Goal: Information Seeking & Learning: Learn about a topic

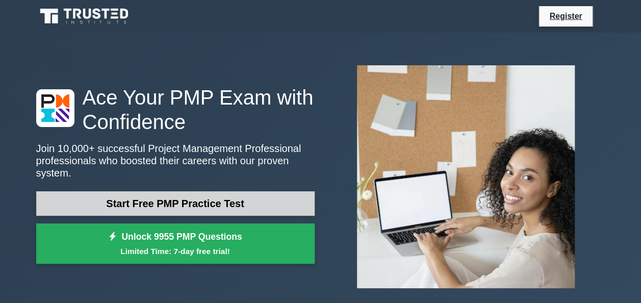
click at [188, 195] on link "Start Free PMP Practice Test" at bounding box center [175, 203] width 278 height 24
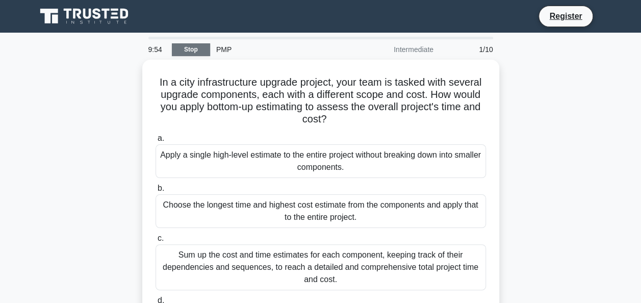
click at [202, 49] on link "Stop" at bounding box center [191, 49] width 38 height 13
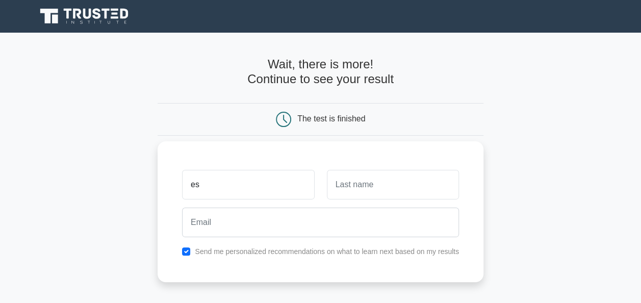
type input "e"
type input "[PERSON_NAME]"
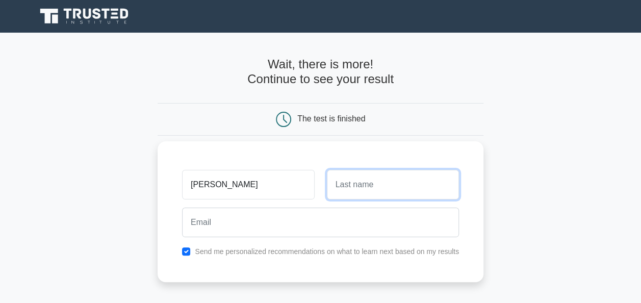
click at [340, 185] on input "text" at bounding box center [393, 185] width 132 height 30
type input "T"
type input "Rowling"
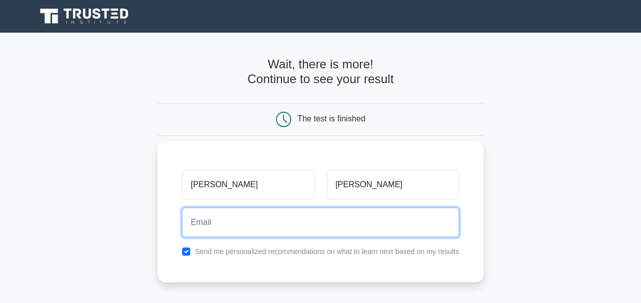
click at [259, 229] on input "email" at bounding box center [320, 222] width 277 height 30
type input "estherrowling998@gmail.com"
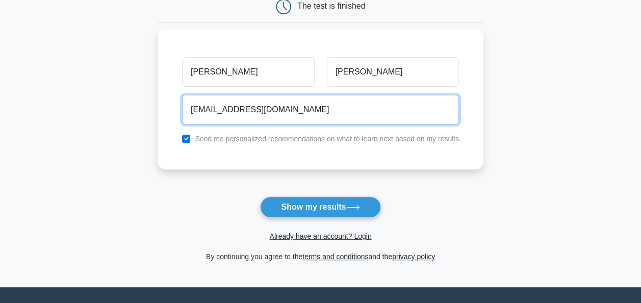
scroll to position [113, 0]
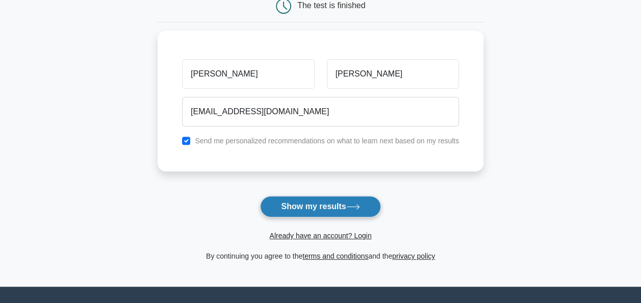
click at [296, 205] on button "Show my results" at bounding box center [320, 206] width 120 height 21
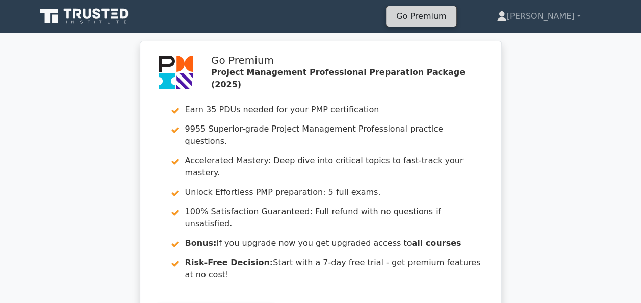
click at [452, 18] on link "Go Premium" at bounding box center [421, 16] width 62 height 14
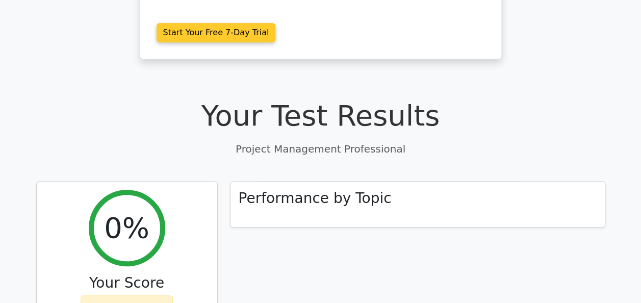
scroll to position [307, 0]
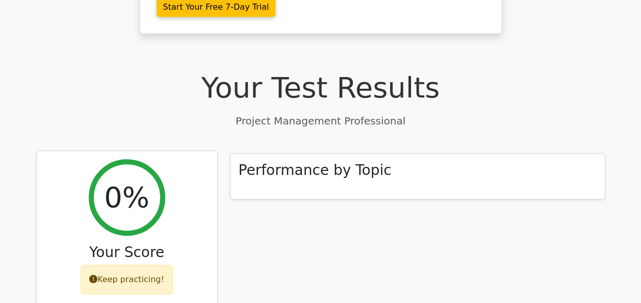
click at [149, 265] on div "Keep practicing!" at bounding box center [127, 280] width 92 height 30
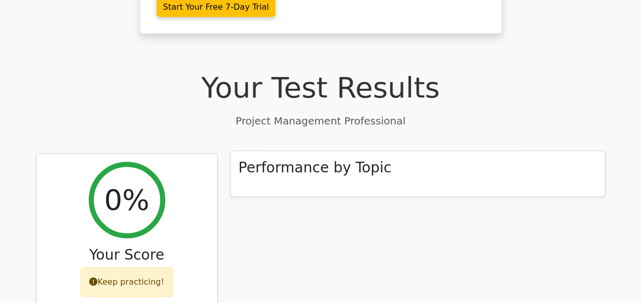
click at [278, 151] on div "Performance by Topic" at bounding box center [417, 174] width 374 height 46
drag, startPoint x: 278, startPoint y: 127, endPoint x: 258, endPoint y: 108, distance: 27.8
click at [258, 151] on div "Performance by Topic" at bounding box center [417, 174] width 374 height 46
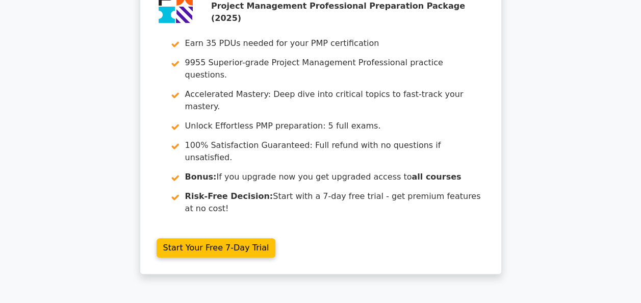
scroll to position [0, 0]
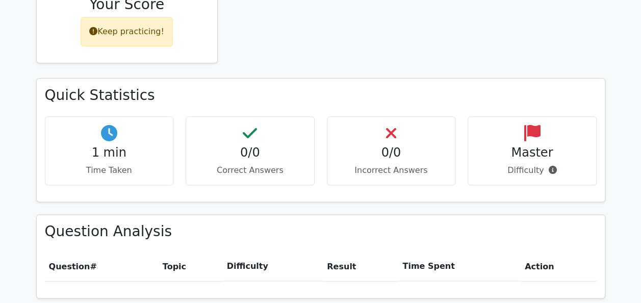
scroll to position [555, 0]
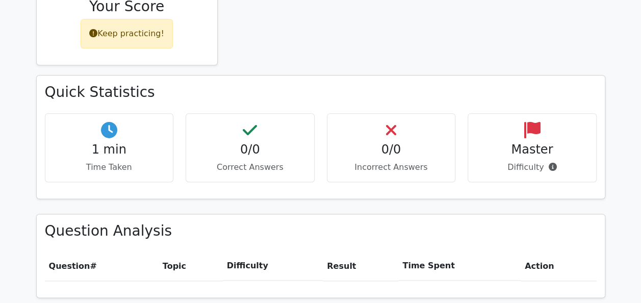
click at [106, 122] on icon at bounding box center [109, 130] width 16 height 16
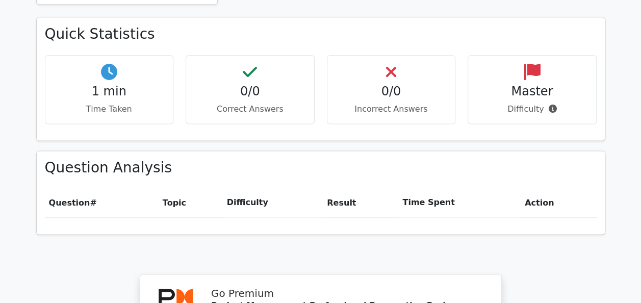
scroll to position [617, 0]
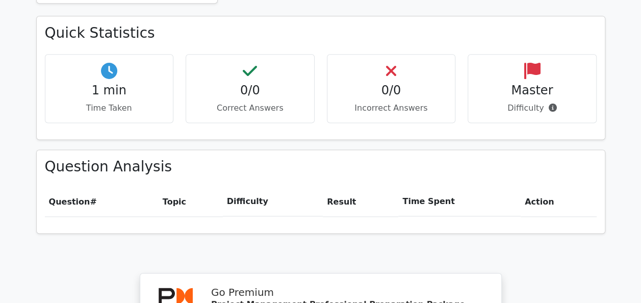
click at [84, 197] on span "Question" at bounding box center [69, 202] width 41 height 10
click at [174, 187] on th "Topic" at bounding box center [191, 201] width 64 height 29
click at [241, 187] on th "Difficulty" at bounding box center [273, 201] width 100 height 29
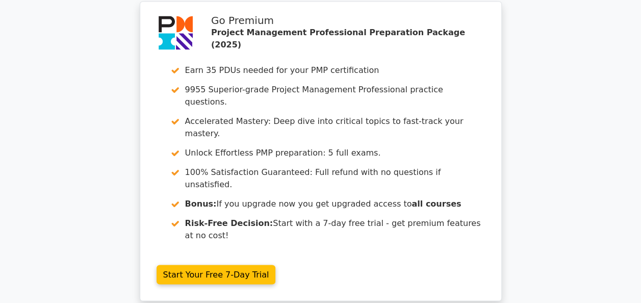
scroll to position [889, 0]
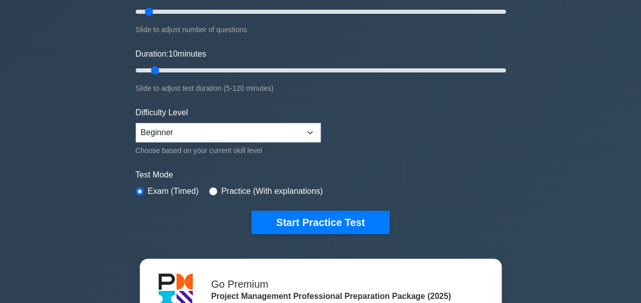
scroll to position [154, 0]
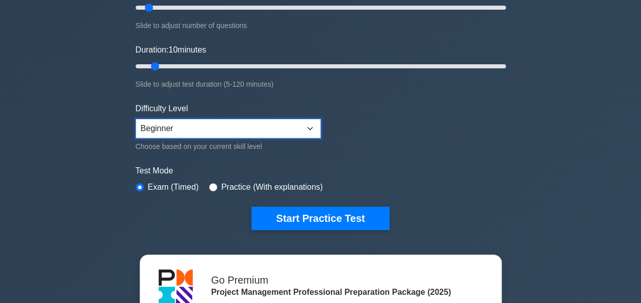
click at [306, 123] on select "Beginner Intermediate Expert" at bounding box center [228, 128] width 185 height 19
click at [259, 120] on select "Beginner Intermediate Expert" at bounding box center [228, 128] width 185 height 19
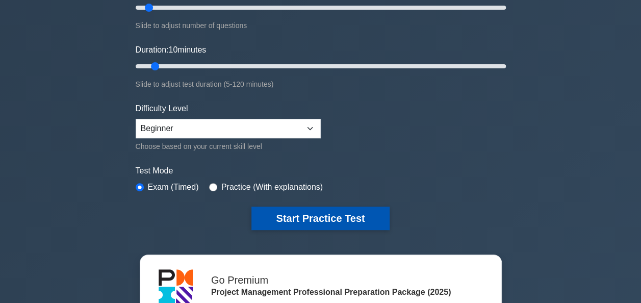
click at [279, 213] on button "Start Practice Test" at bounding box center [320, 217] width 138 height 23
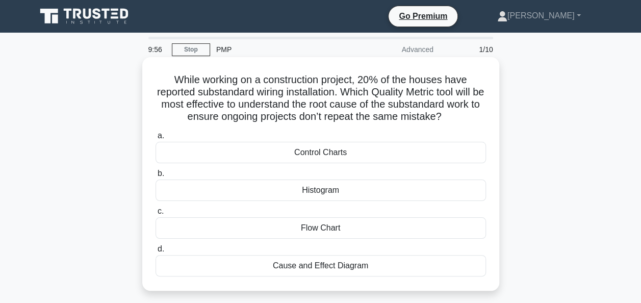
click at [207, 152] on div "Control Charts" at bounding box center [320, 152] width 330 height 21
click at [155, 139] on input "a. Control Charts" at bounding box center [155, 136] width 0 height 7
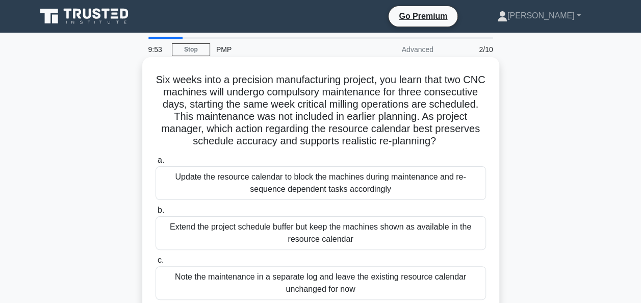
click at [203, 182] on div "Update the resource calendar to block the machines during maintenance and re-se…" at bounding box center [320, 183] width 330 height 34
click at [155, 164] on input "a. Update the resource calendar to block the machines during maintenance and re…" at bounding box center [155, 160] width 0 height 7
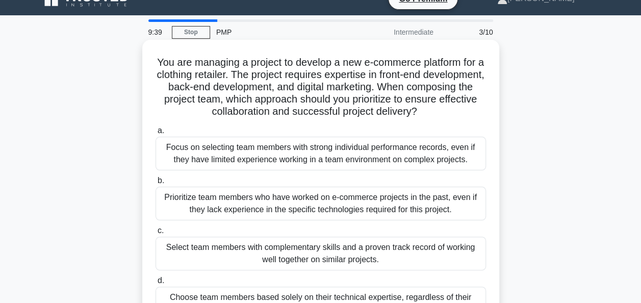
scroll to position [18, 0]
click at [290, 153] on div "Focus on selecting team members with strong individual performance records, eve…" at bounding box center [320, 153] width 330 height 34
click at [155, 134] on input "a. Focus on selecting team members with strong individual performance records, …" at bounding box center [155, 130] width 0 height 7
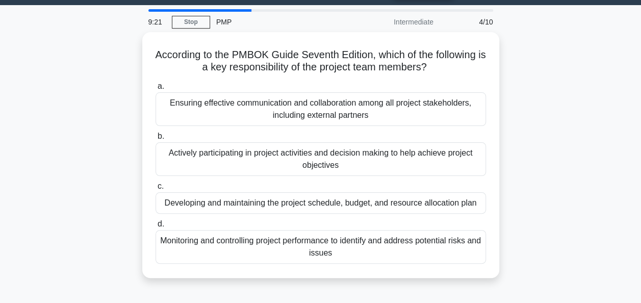
scroll to position [28, 0]
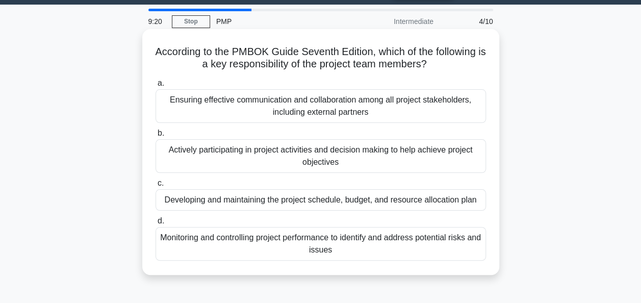
click at [274, 108] on div "Ensuring effective communication and collaboration among all project stakeholde…" at bounding box center [320, 106] width 330 height 34
click at [155, 87] on input "a. Ensuring effective communication and collaboration among all project stakeho…" at bounding box center [155, 83] width 0 height 7
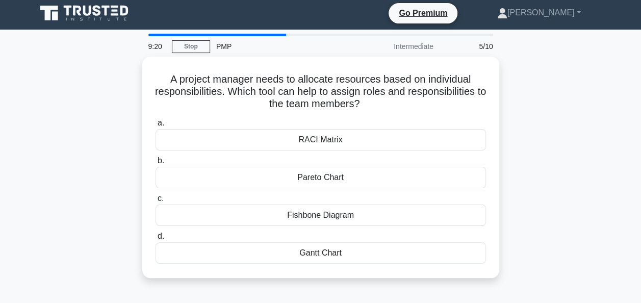
scroll to position [0, 0]
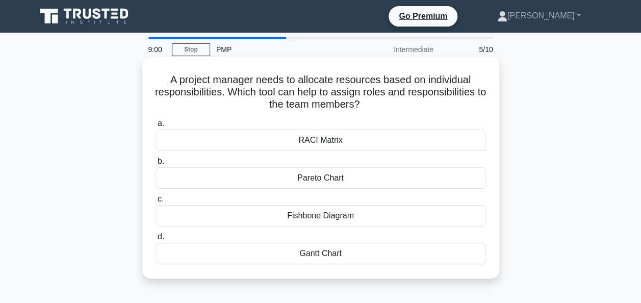
click at [290, 178] on div "Pareto Chart" at bounding box center [320, 177] width 330 height 21
click at [155, 165] on input "b. Pareto Chart" at bounding box center [155, 161] width 0 height 7
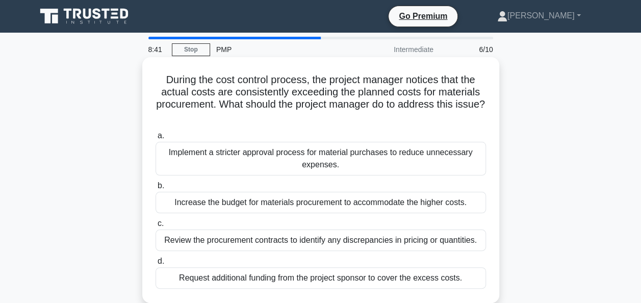
click at [252, 244] on div "Review the procurement contracts to identify any discrepancies in pricing or qu…" at bounding box center [320, 239] width 330 height 21
click at [155, 227] on input "c. Review the procurement contracts to identify any discrepancies in pricing or…" at bounding box center [155, 223] width 0 height 7
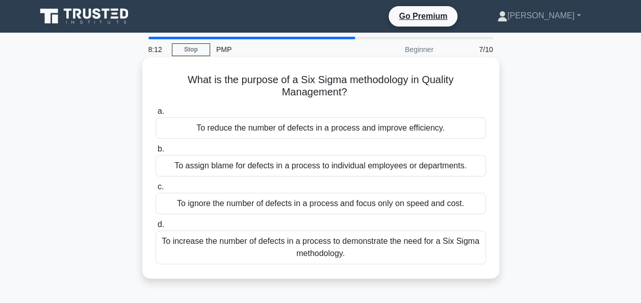
click at [255, 164] on div "To assign blame for defects in a process to individual employees or departments." at bounding box center [320, 165] width 330 height 21
click at [155, 152] on input "b. To assign blame for defects in a process to individual employees or departme…" at bounding box center [155, 149] width 0 height 7
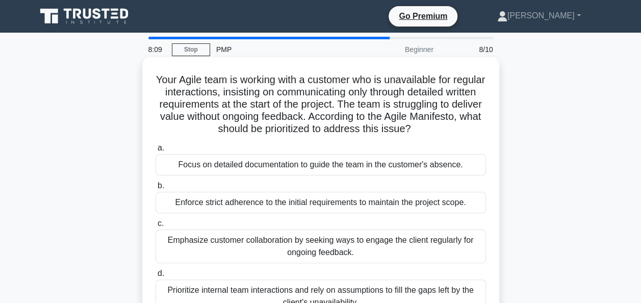
click at [266, 161] on div "Focus on detailed documentation to guide the team in the customer's absence." at bounding box center [320, 164] width 330 height 21
click at [155, 151] on input "a. Focus on detailed documentation to guide the team in the customer's absence." at bounding box center [155, 148] width 0 height 7
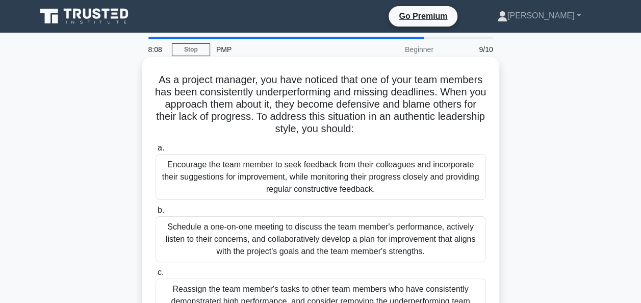
click at [268, 173] on div "Encourage the team member to seek feedback from their colleagues and incorporat…" at bounding box center [320, 177] width 330 height 46
click at [155, 151] on input "a. Encourage the team member to seek feedback from their colleagues and incorpo…" at bounding box center [155, 148] width 0 height 7
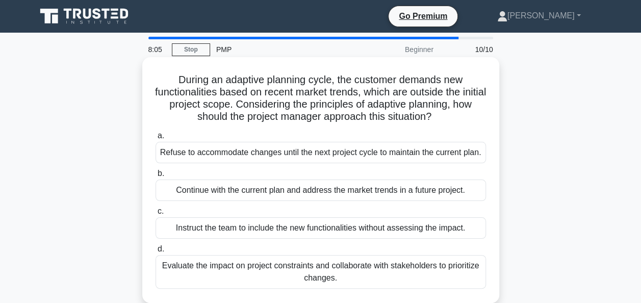
click at [248, 228] on div "Instruct the team to include the new functionalities without assessing the impa…" at bounding box center [320, 227] width 330 height 21
click at [155, 215] on input "c. Instruct the team to include the new functionalities without assessing the i…" at bounding box center [155, 211] width 0 height 7
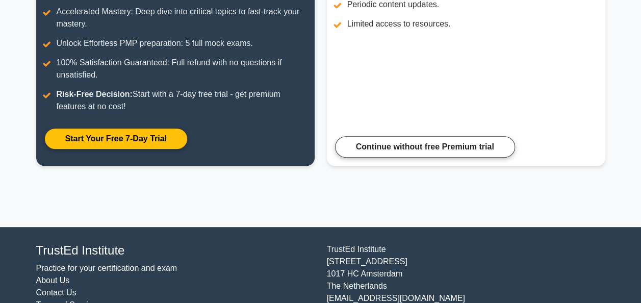
scroll to position [250, 0]
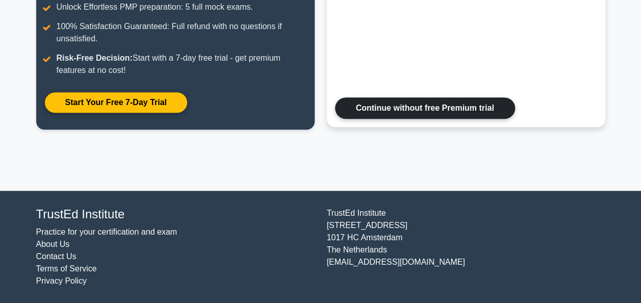
click at [379, 108] on link "Continue without free Premium trial" at bounding box center [425, 107] width 180 height 21
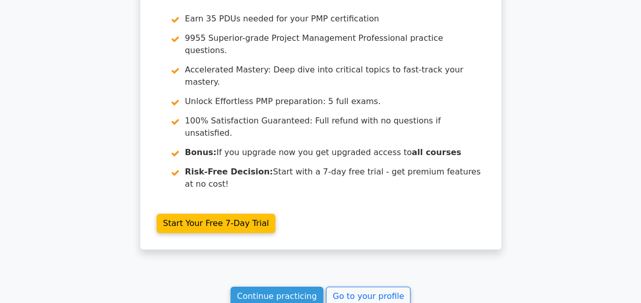
scroll to position [1842, 0]
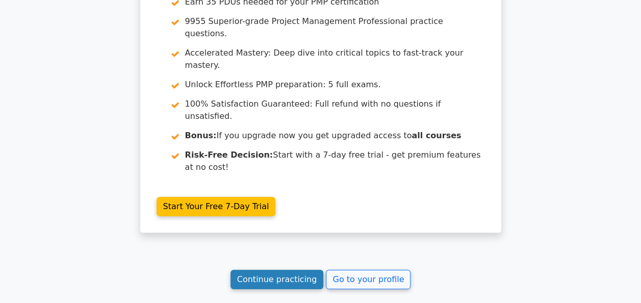
click at [274, 270] on link "Continue practicing" at bounding box center [276, 279] width 93 height 19
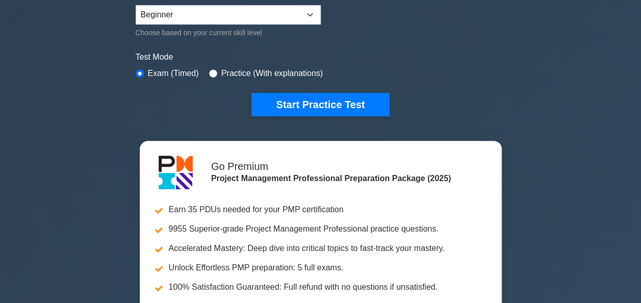
scroll to position [270, 0]
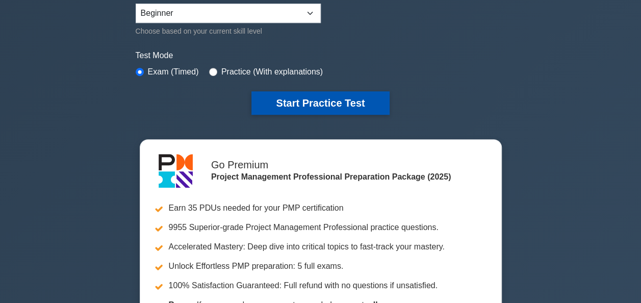
click at [302, 103] on button "Start Practice Test" at bounding box center [320, 102] width 138 height 23
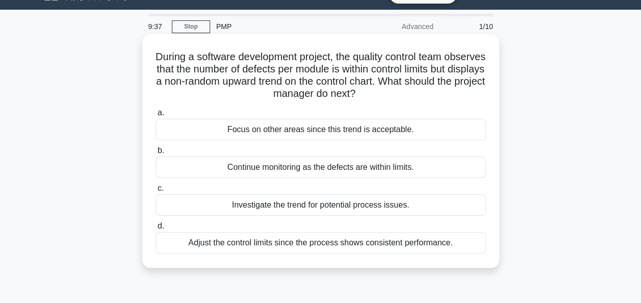
scroll to position [24, 0]
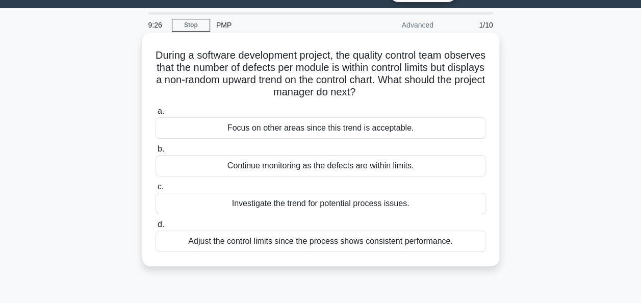
click at [302, 204] on div "Investigate the trend for potential process issues." at bounding box center [320, 203] width 330 height 21
click at [155, 190] on input "c. Investigate the trend for potential process issues." at bounding box center [155, 186] width 0 height 7
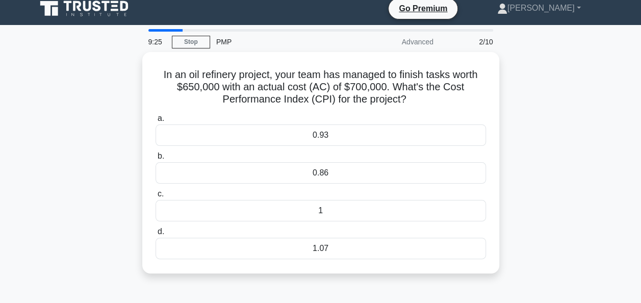
scroll to position [8, 0]
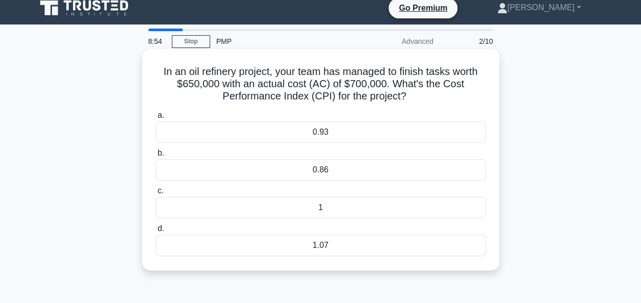
click at [330, 203] on div "1" at bounding box center [320, 207] width 330 height 21
click at [155, 194] on input "c. 1" at bounding box center [155, 191] width 0 height 7
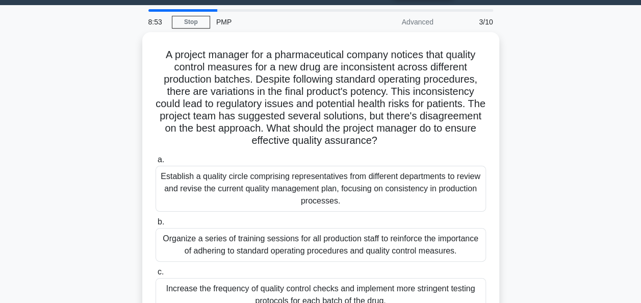
scroll to position [30, 0]
